Goal: Information Seeking & Learning: Learn about a topic

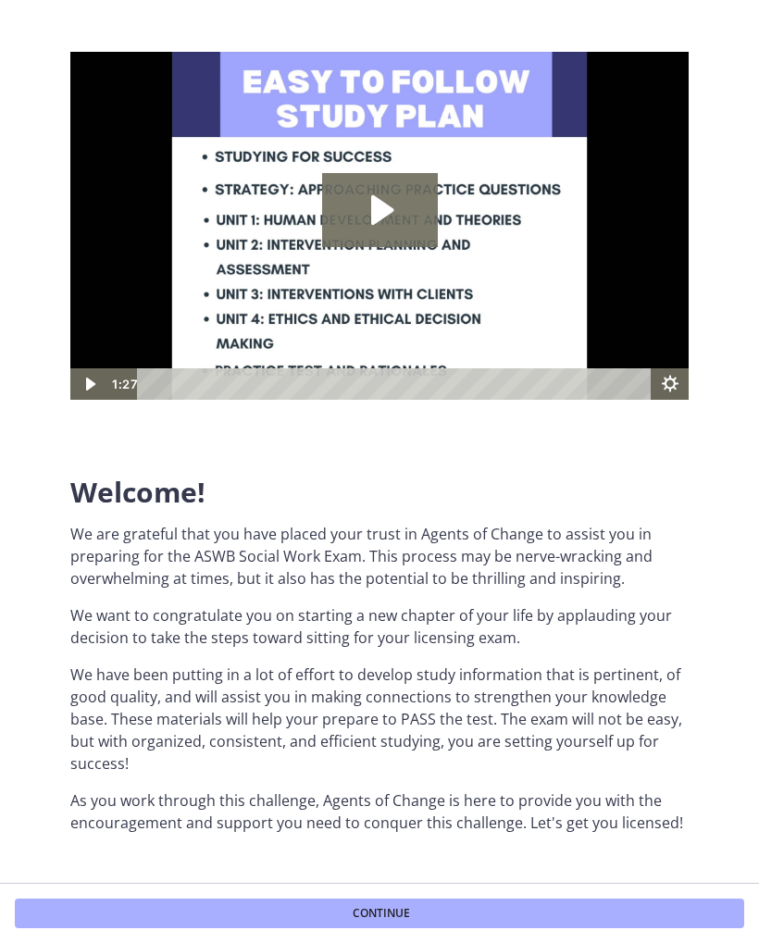
click at [373, 205] on icon "Play Video: c1o6hcmjueu5qasqsu00.mp4" at bounding box center [382, 210] width 22 height 30
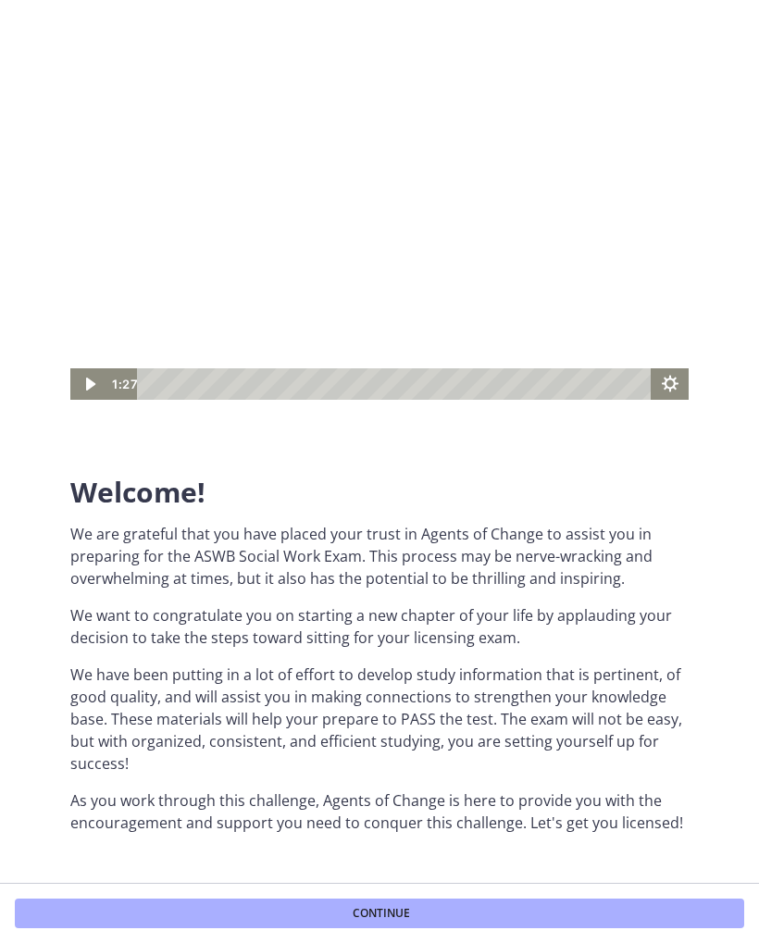
click at [409, 913] on span "Continue" at bounding box center [380, 913] width 57 height 15
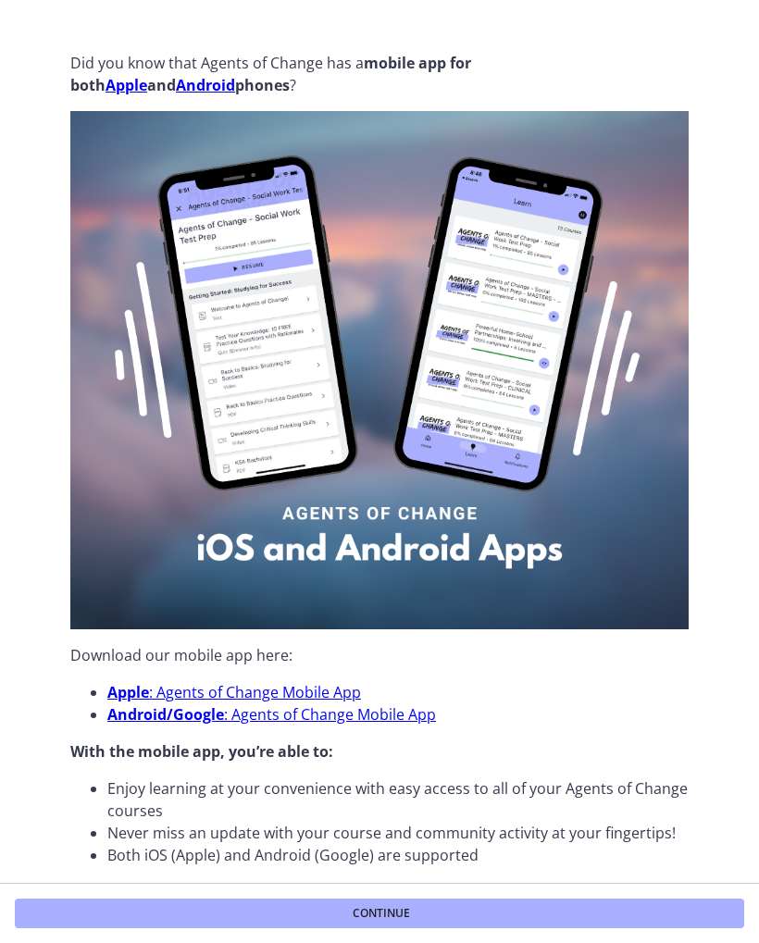
click at [486, 912] on button "Continue" at bounding box center [379, 913] width 729 height 30
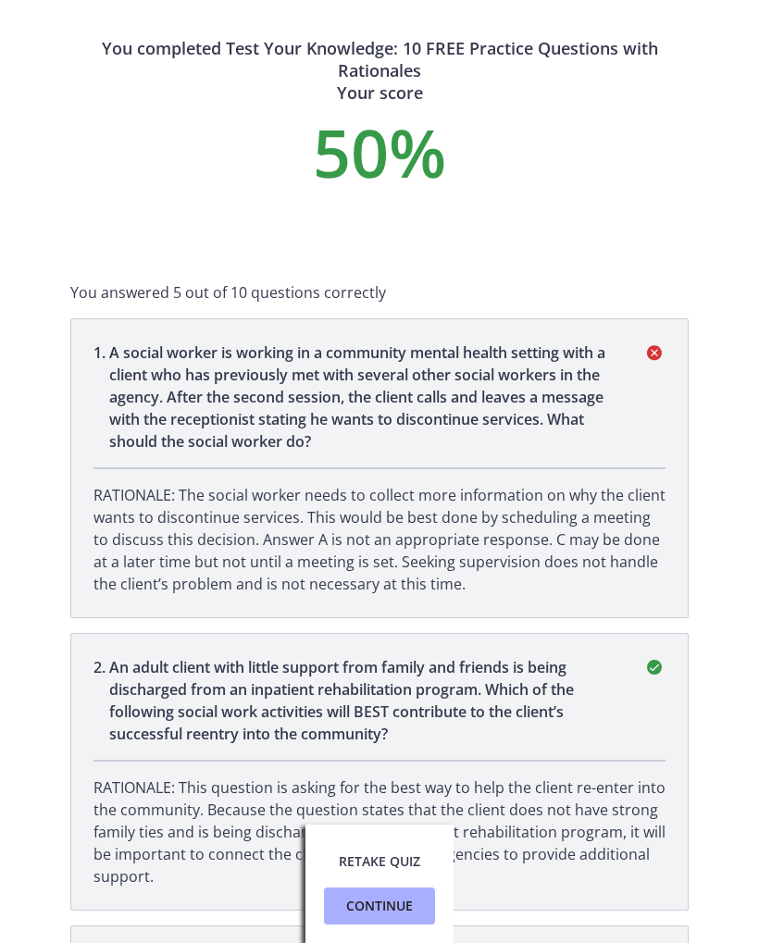
click at [392, 909] on span "Continue" at bounding box center [379, 906] width 67 height 22
